Goal: Find specific page/section: Find specific page/section

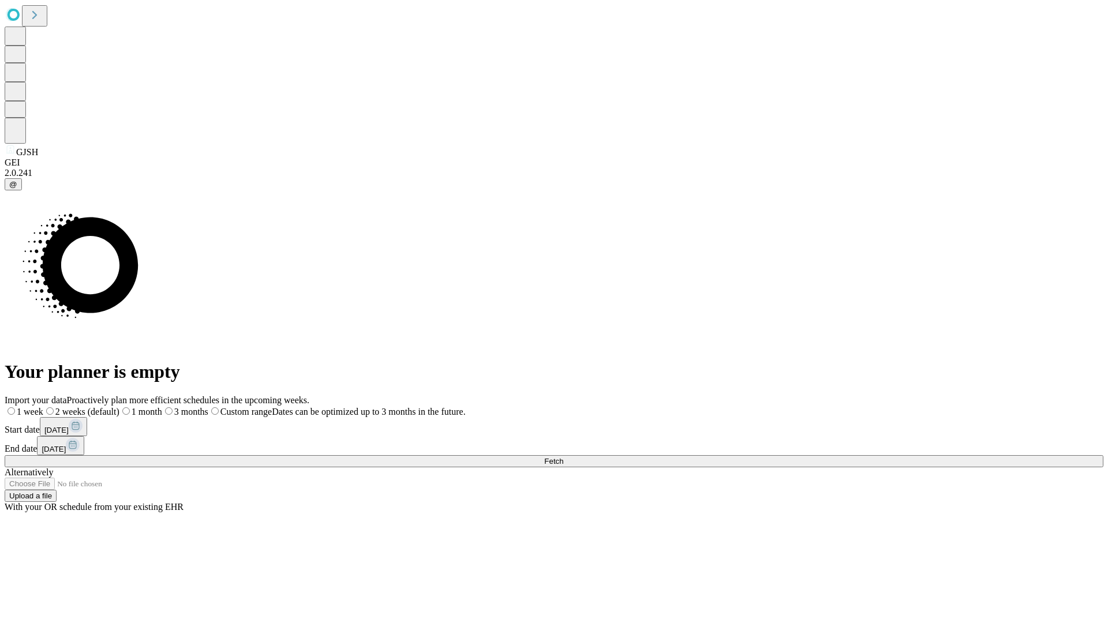
click at [563, 457] on span "Fetch" at bounding box center [553, 461] width 19 height 9
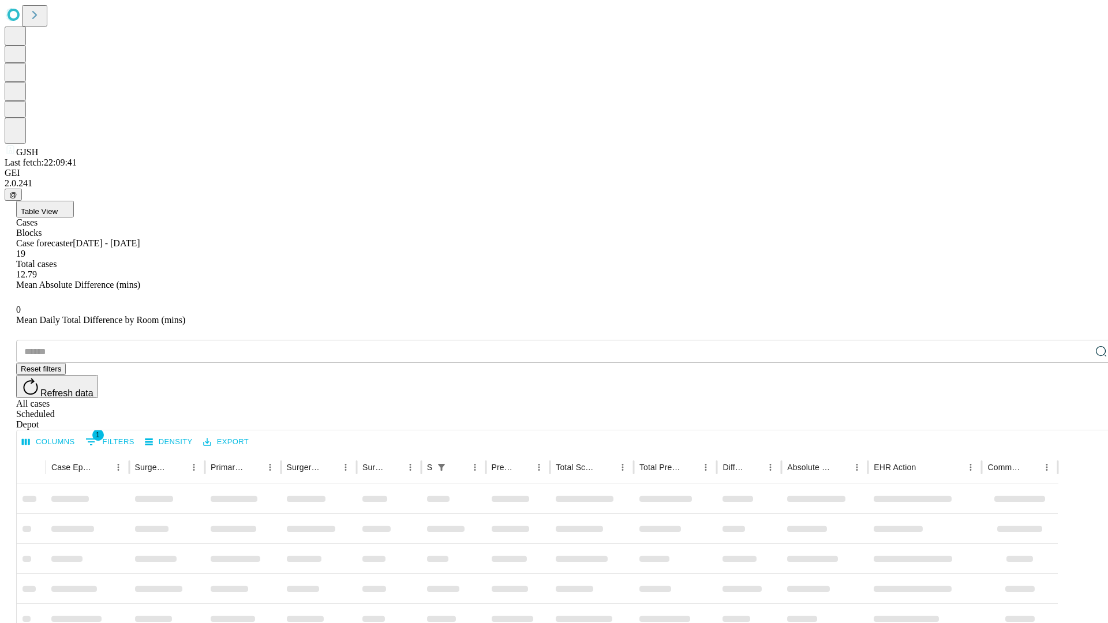
click at [1078, 419] on div "Depot" at bounding box center [565, 424] width 1098 height 10
